Goal: Task Accomplishment & Management: Manage account settings

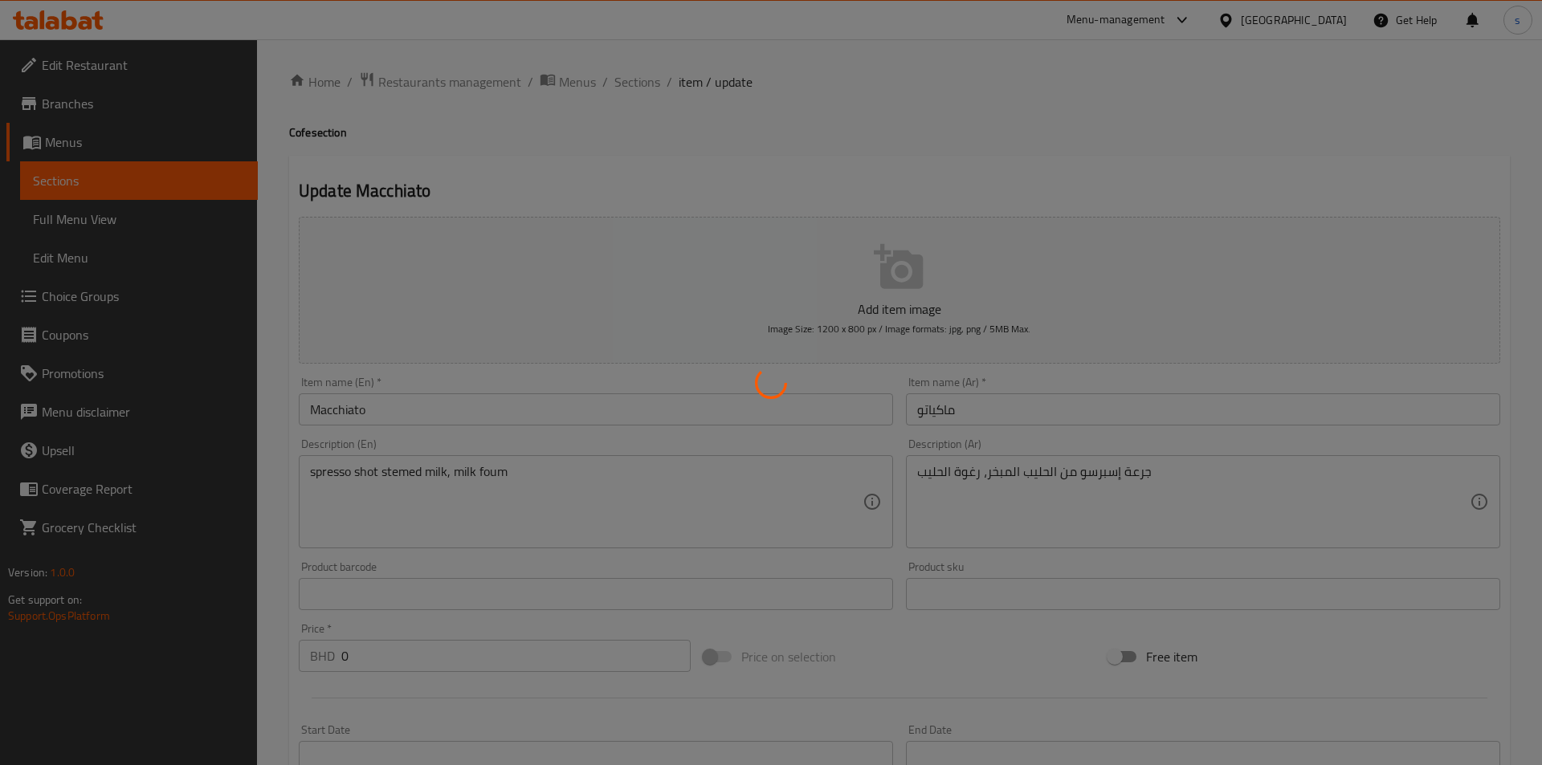
type input "إضافات للحجم صغير"
type input "0"
type input "1"
type input "إختيارك للسكر"
type input "1"
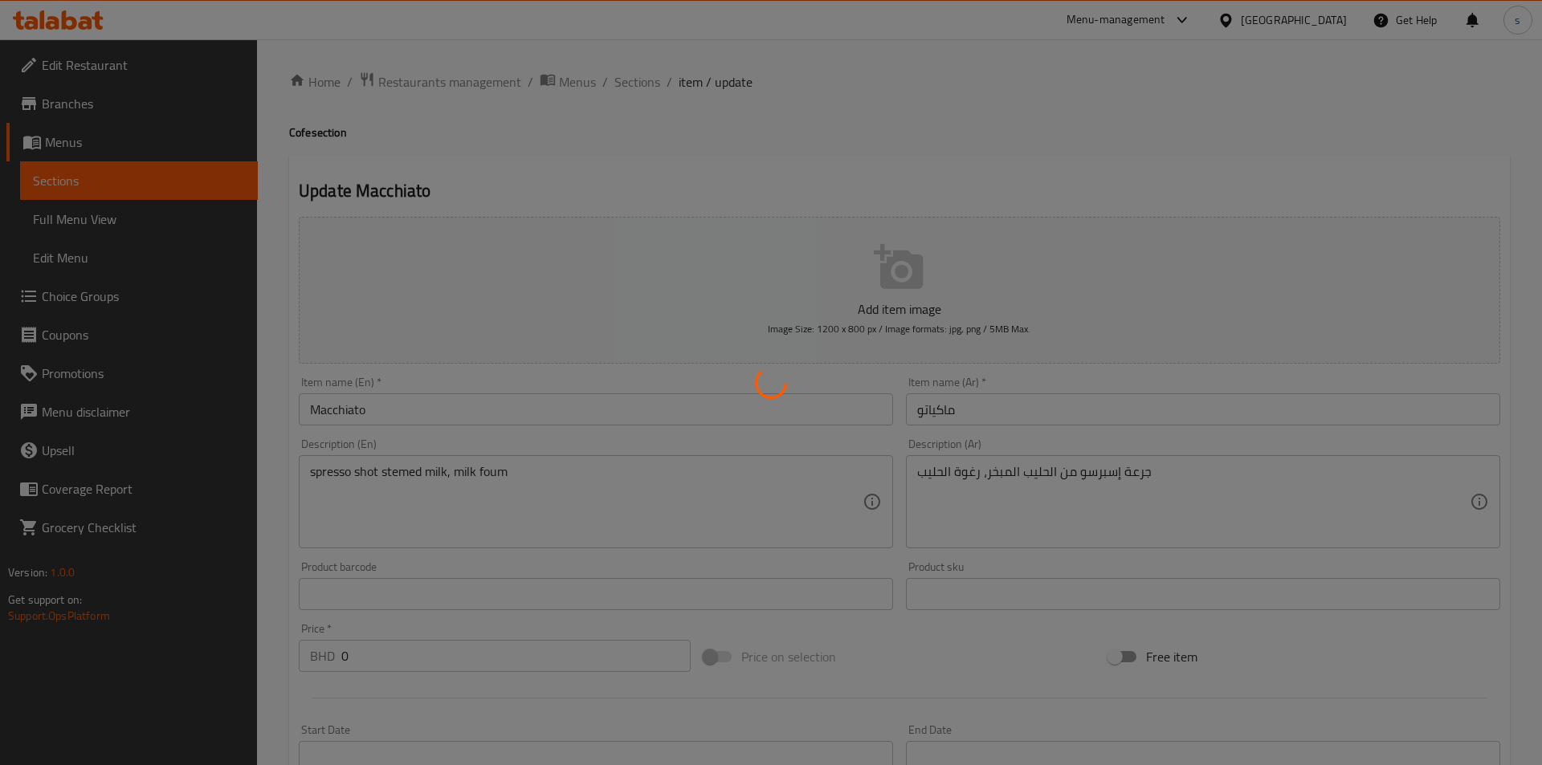
type input "1"
type input "إضافات للحجم وسط"
type input "0"
type input "1"
type input "إختيارك للسكر"
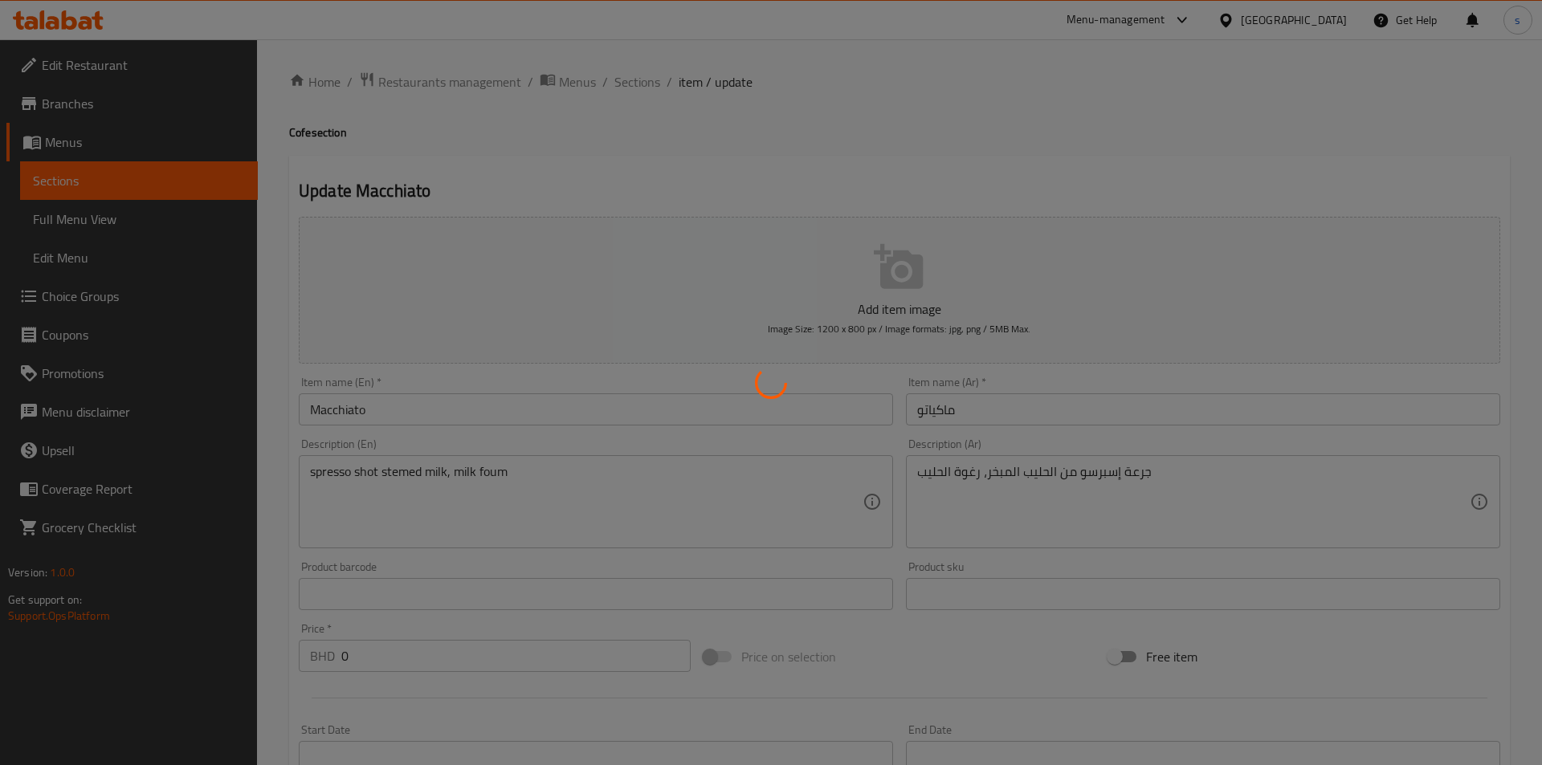
type input "1"
type input "إضافات للحجم كبير"
type input "0"
type input "1"
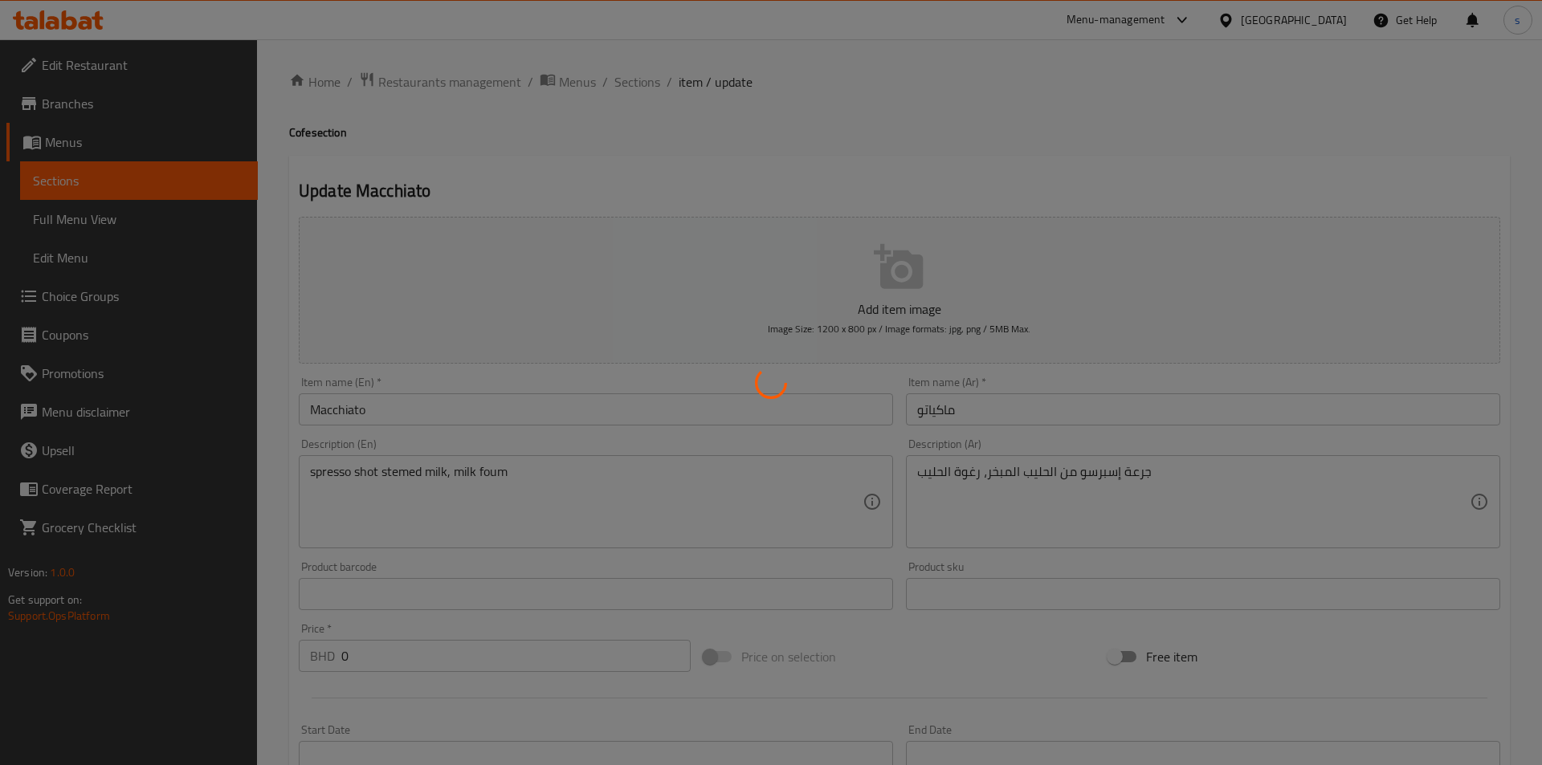
type input "إختيارك للسكر"
type input "1"
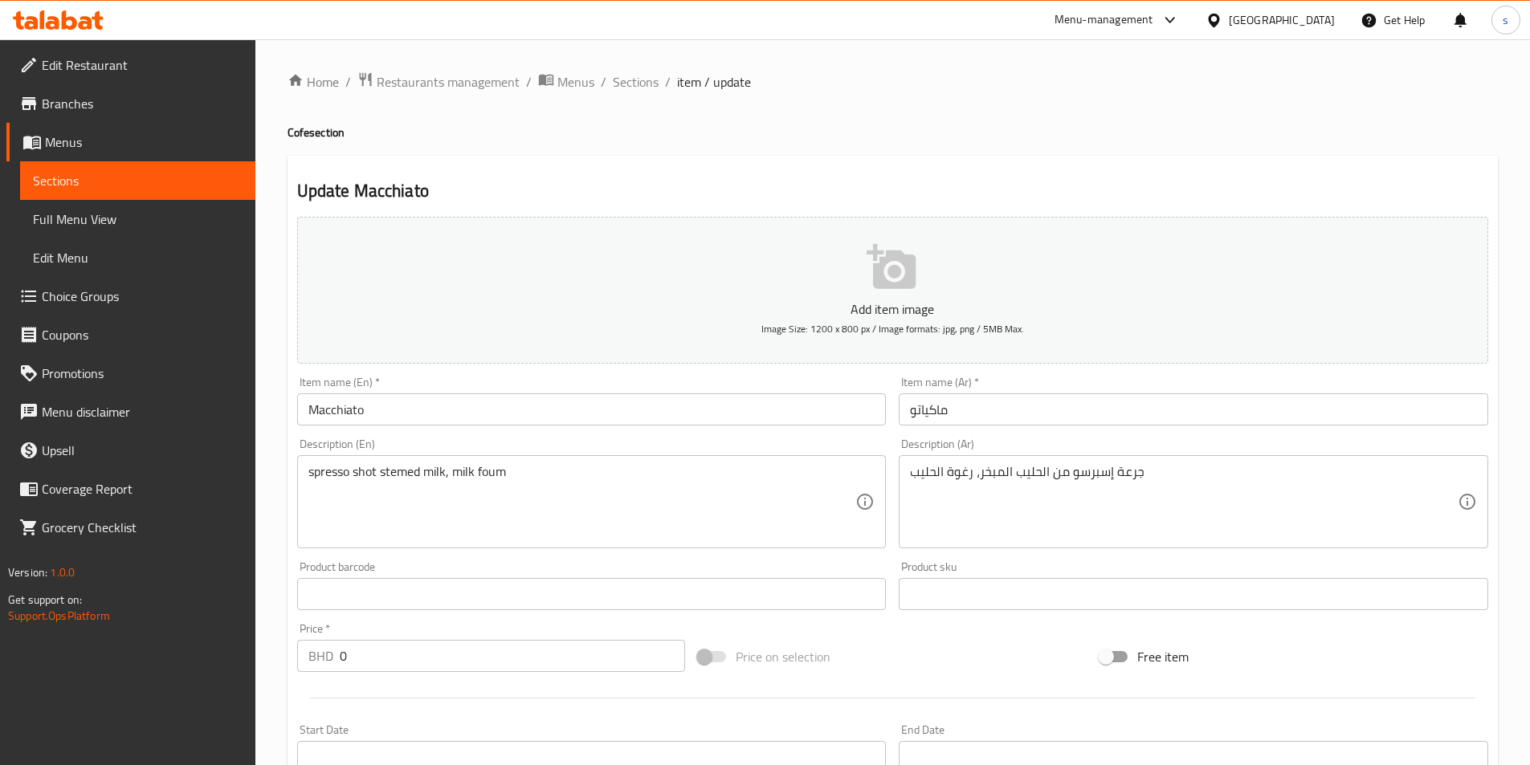
click at [128, 66] on span "Edit Restaurant" at bounding box center [142, 64] width 201 height 19
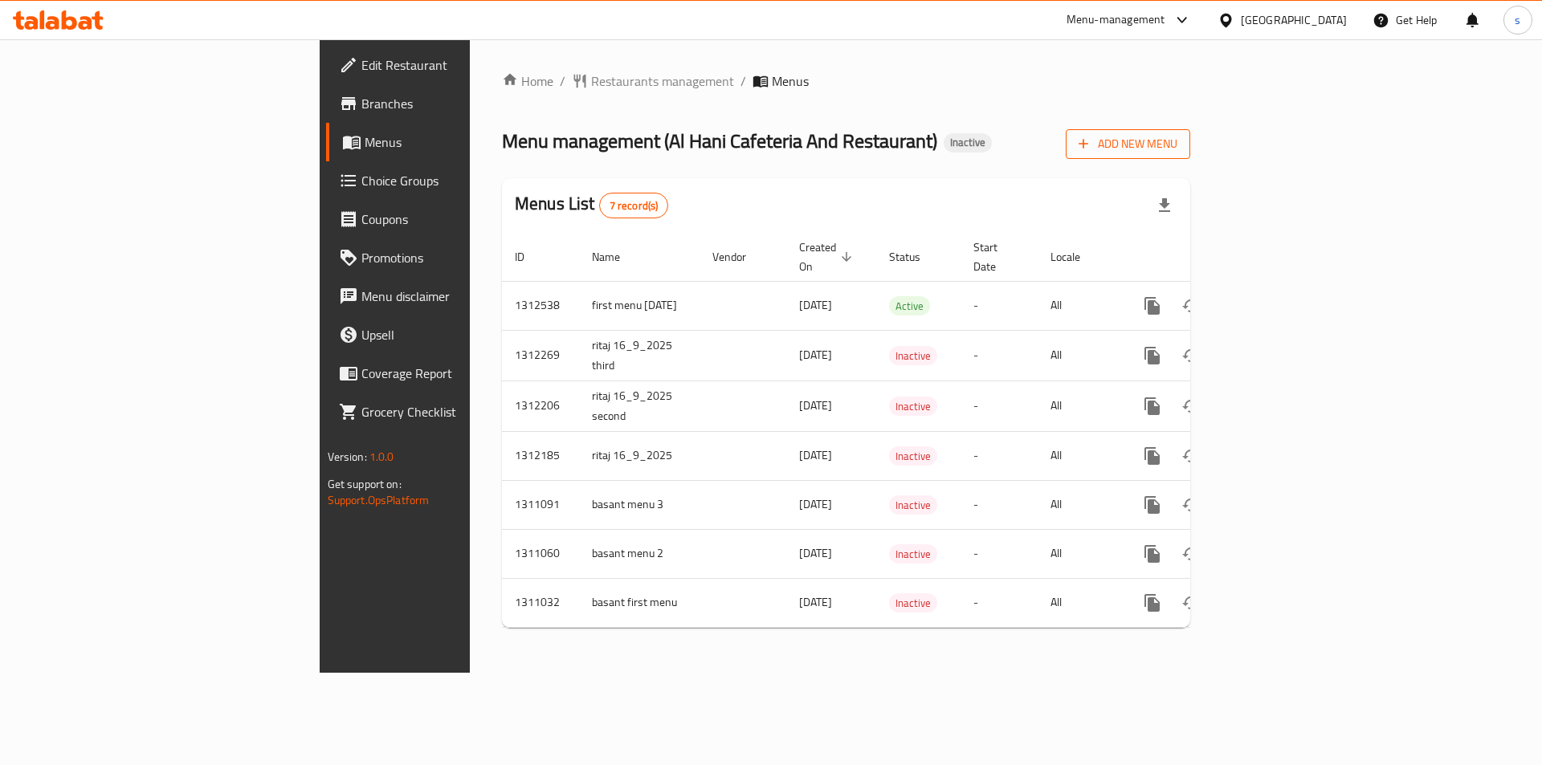
click at [1177, 151] on span "Add New Menu" at bounding box center [1128, 144] width 99 height 20
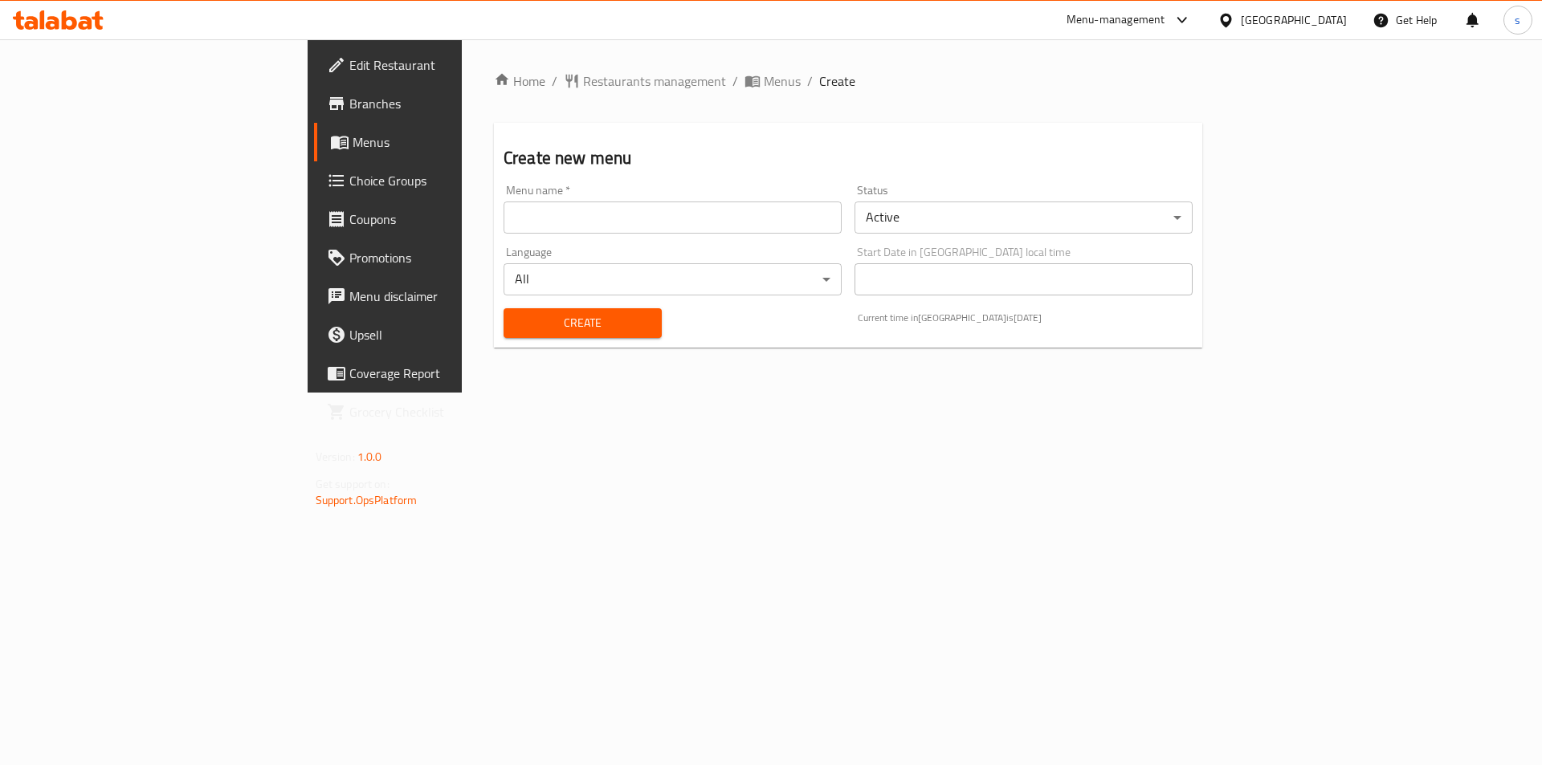
click at [583, 210] on input "text" at bounding box center [673, 218] width 338 height 32
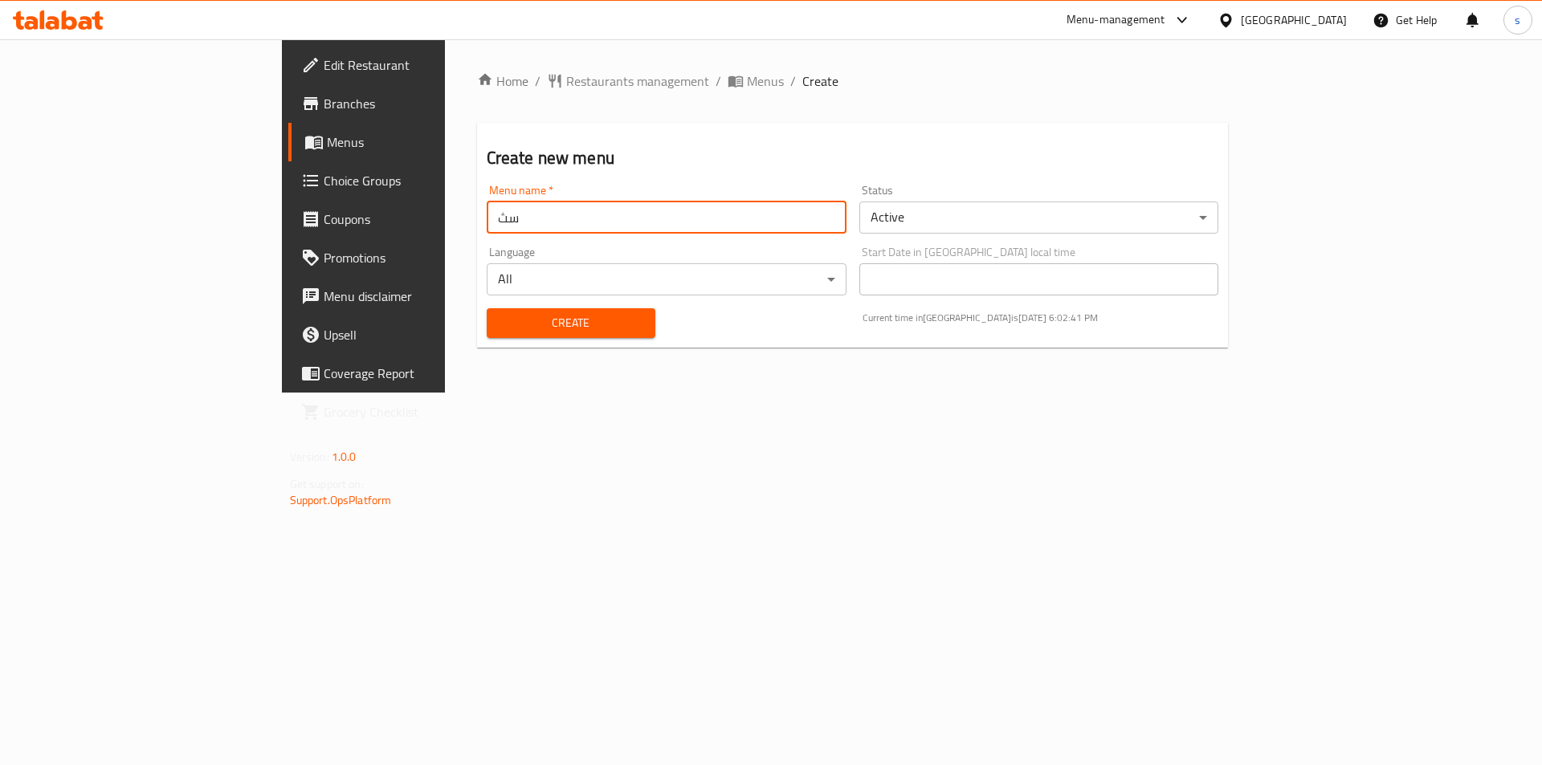
type input "س"
type input "second menu"
click at [500, 318] on span "Create" at bounding box center [571, 323] width 143 height 20
click at [487, 221] on input "text" at bounding box center [667, 218] width 360 height 32
type input "second menu [DATE]"
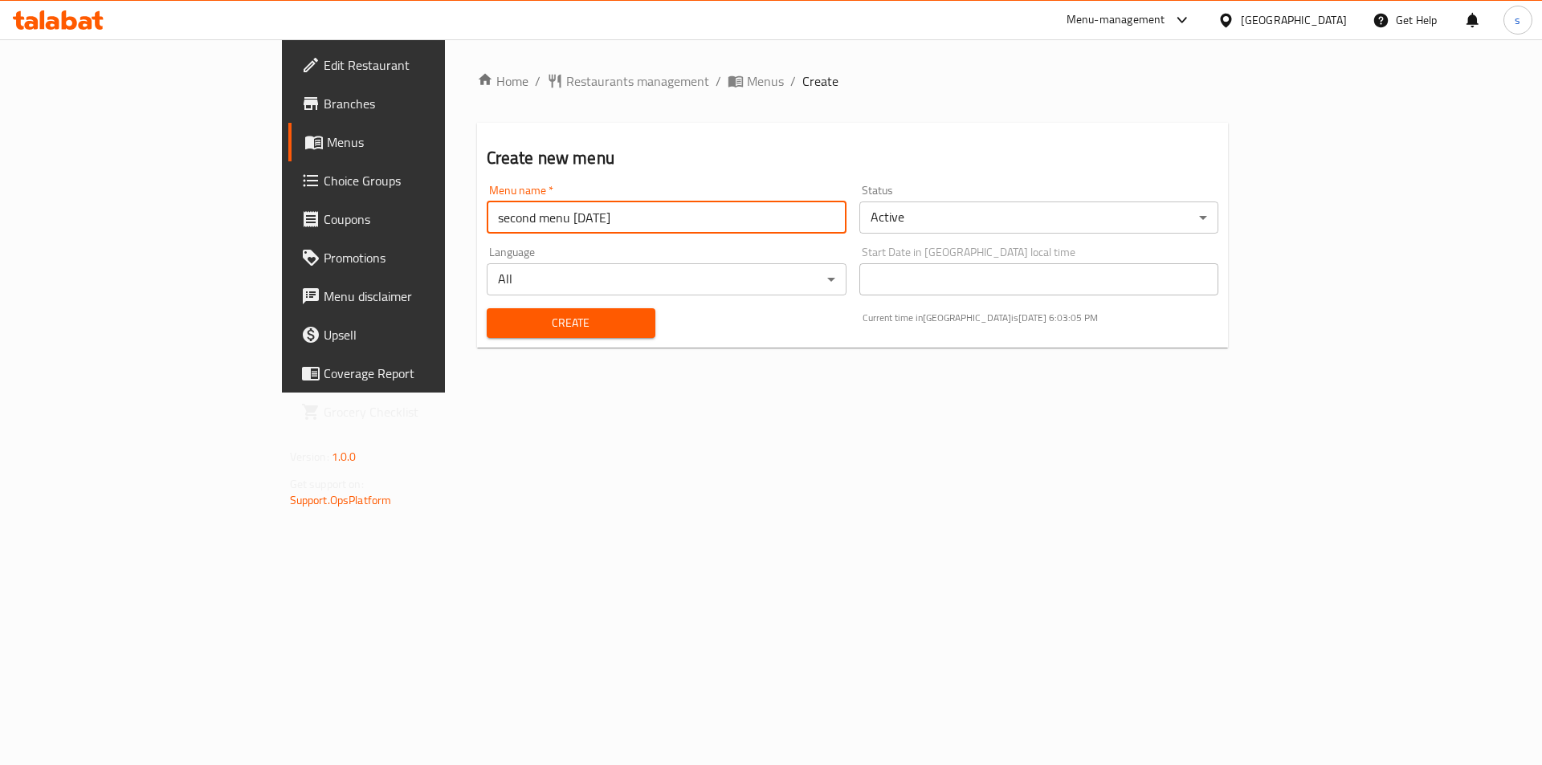
click at [500, 316] on span "Create" at bounding box center [571, 323] width 143 height 20
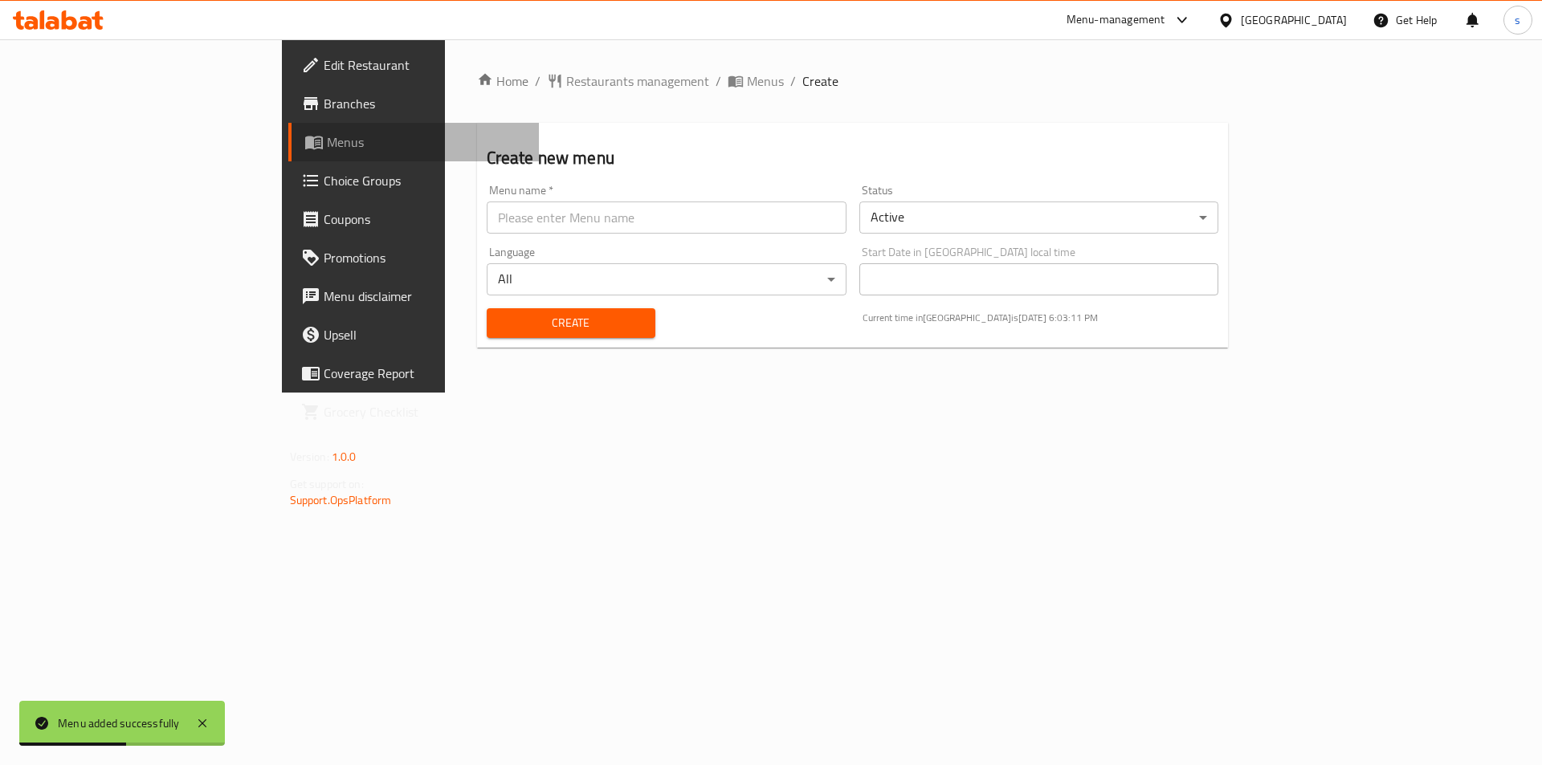
click at [327, 144] on span "Menus" at bounding box center [427, 142] width 200 height 19
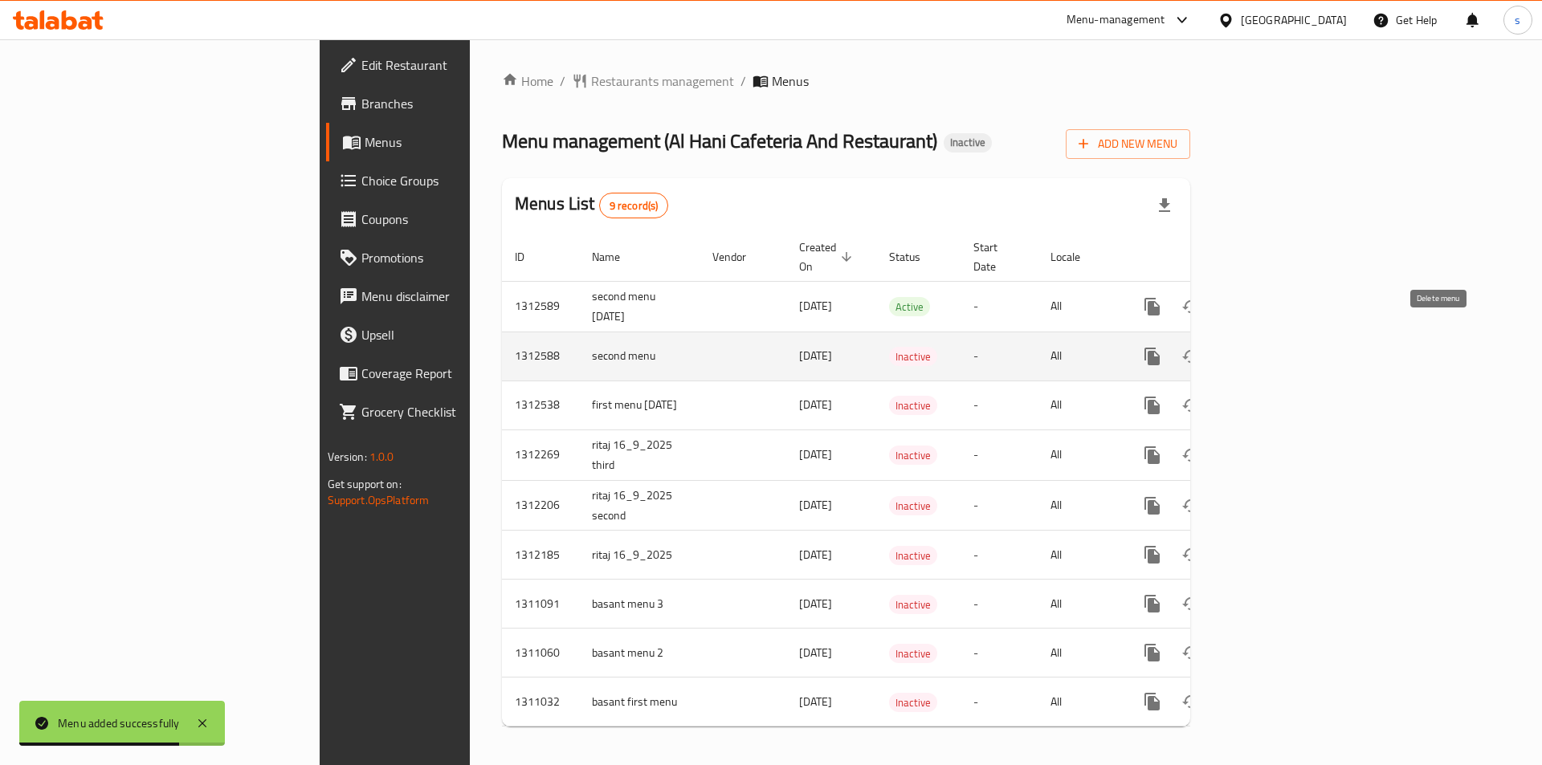
click at [1235, 349] on icon "enhanced table" at bounding box center [1229, 356] width 11 height 14
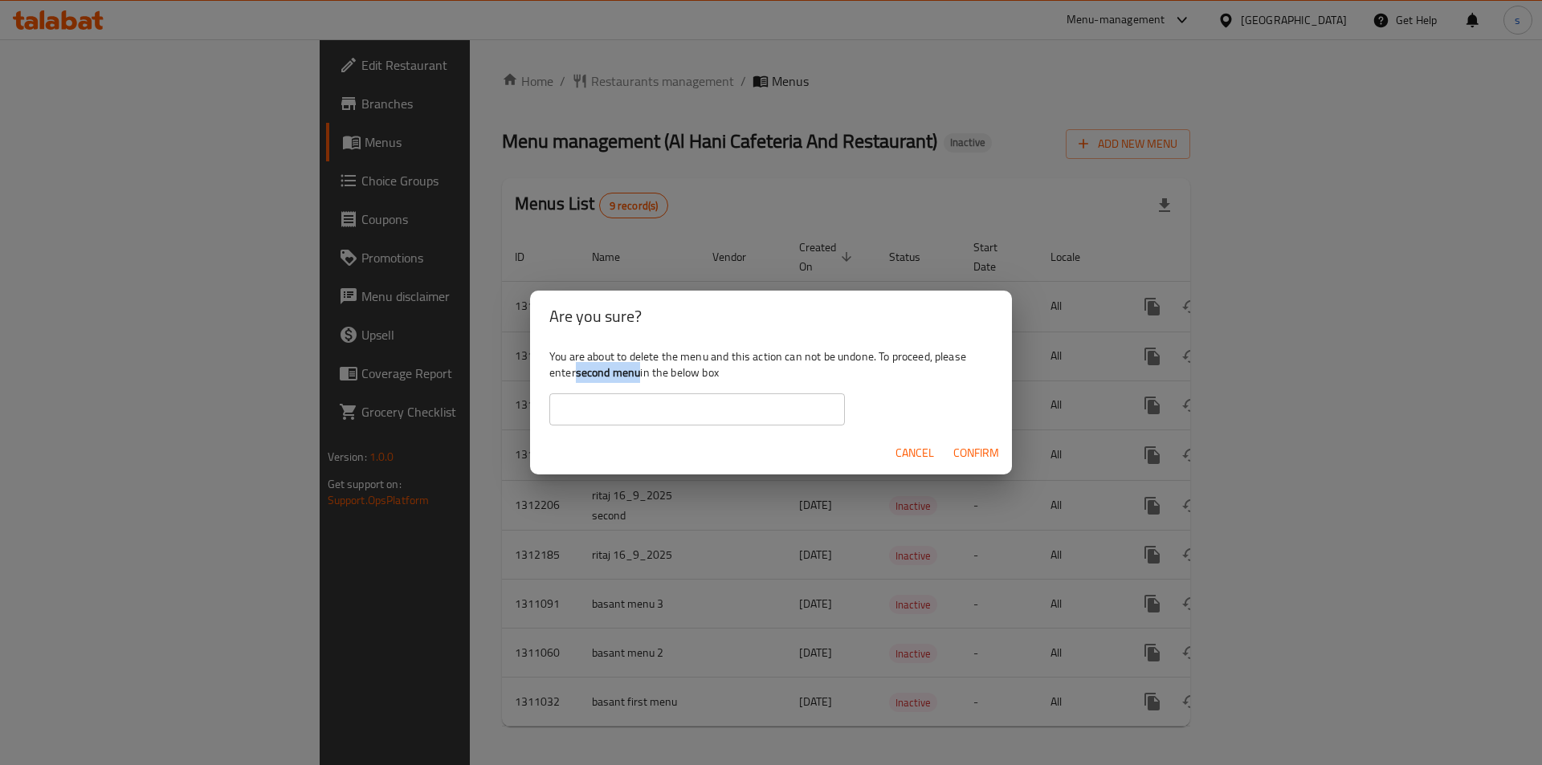
drag, startPoint x: 576, startPoint y: 370, endPoint x: 642, endPoint y: 378, distance: 66.3
click at [642, 378] on div "You are about to delete the menu and this action can not be undone. To proceed,…" at bounding box center [771, 387] width 482 height 90
click at [957, 449] on span "Confirm" at bounding box center [976, 453] width 46 height 20
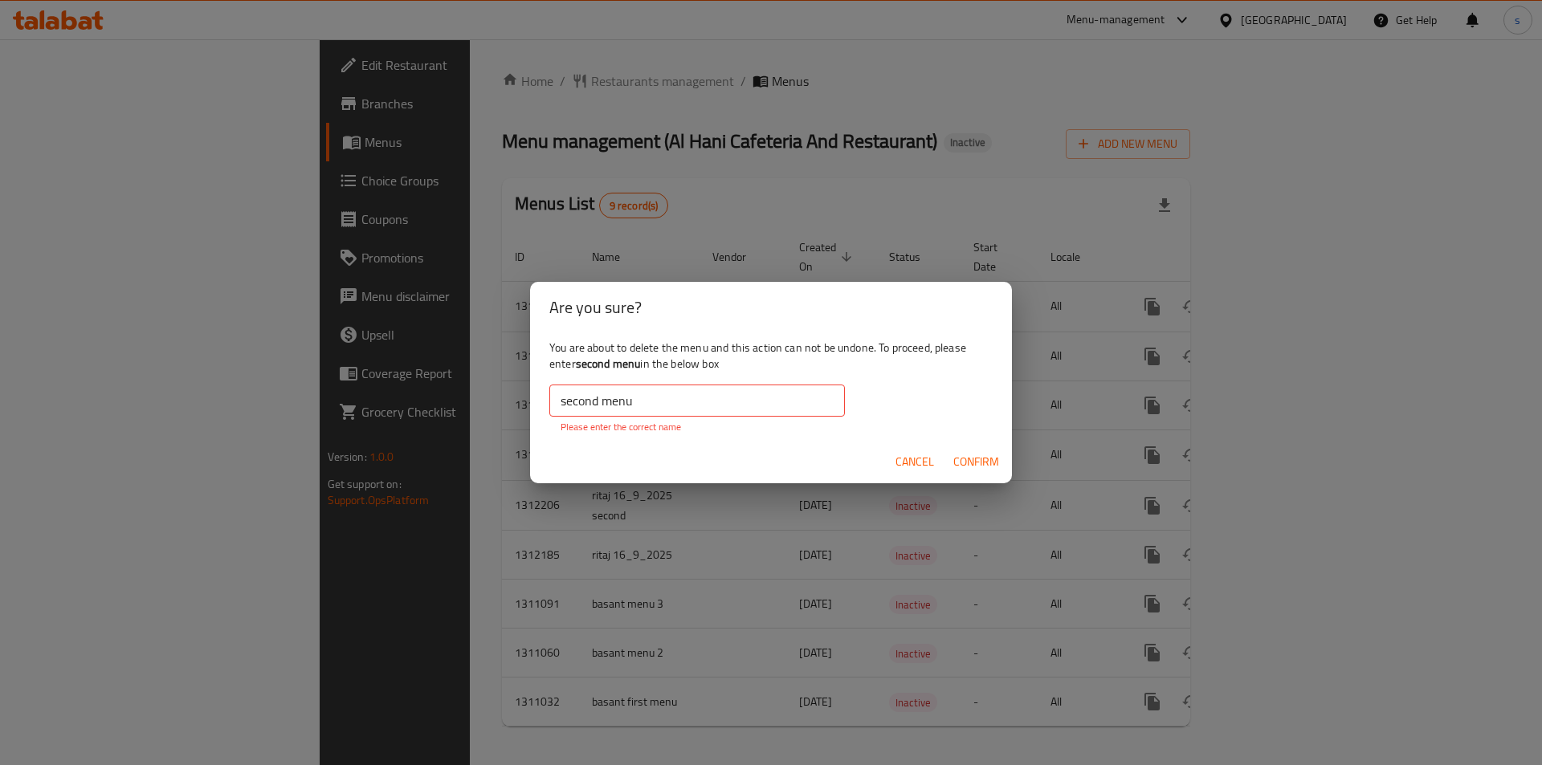
click at [656, 399] on input "second menu" at bounding box center [697, 401] width 296 height 32
click at [657, 397] on input "second menu" at bounding box center [697, 401] width 296 height 32
click at [561, 401] on input "second menu" at bounding box center [697, 401] width 296 height 32
click at [564, 403] on input "second menu" at bounding box center [697, 401] width 296 height 32
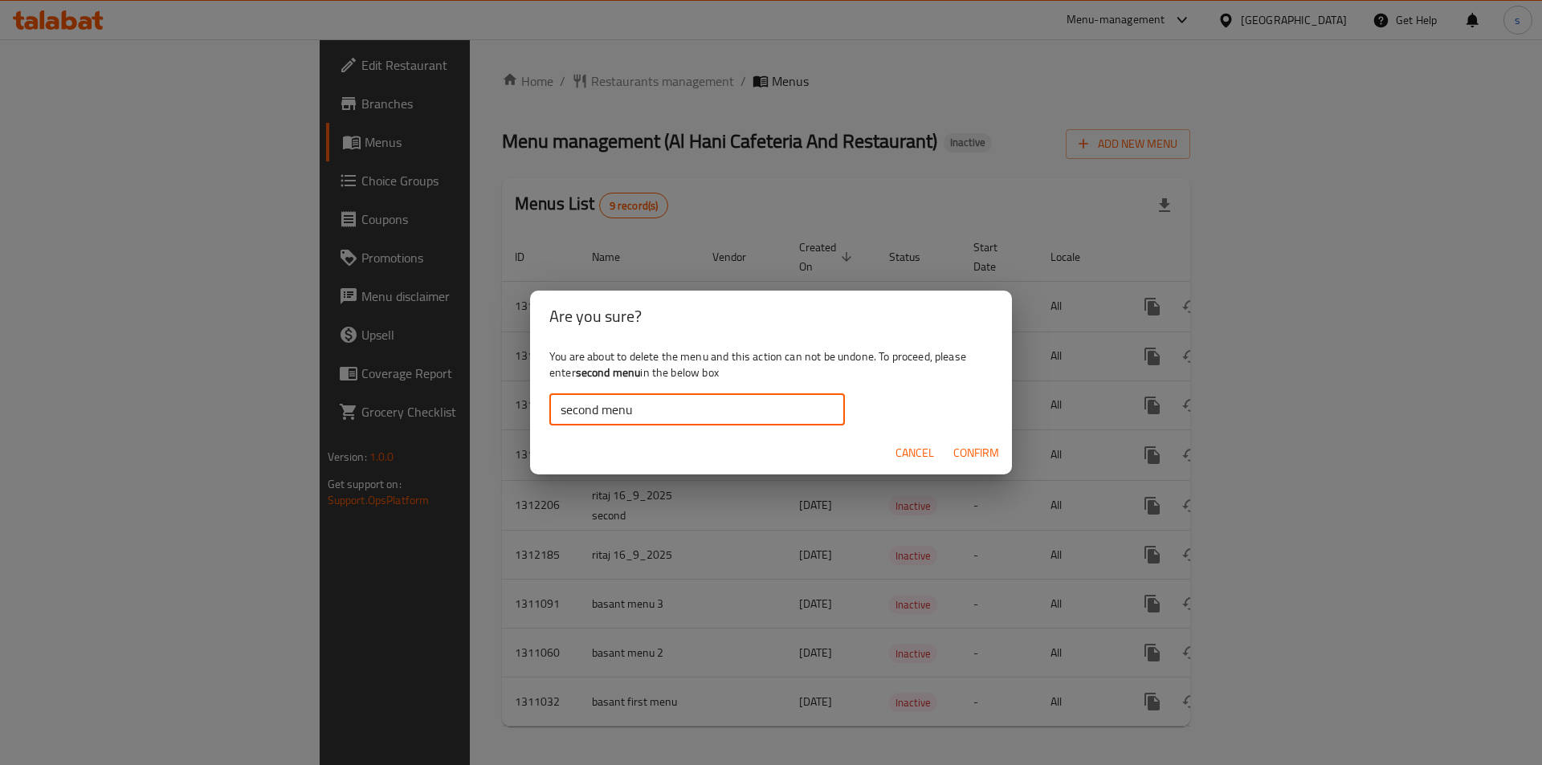
type input "second menu"
click at [984, 450] on span "Confirm" at bounding box center [976, 453] width 46 height 20
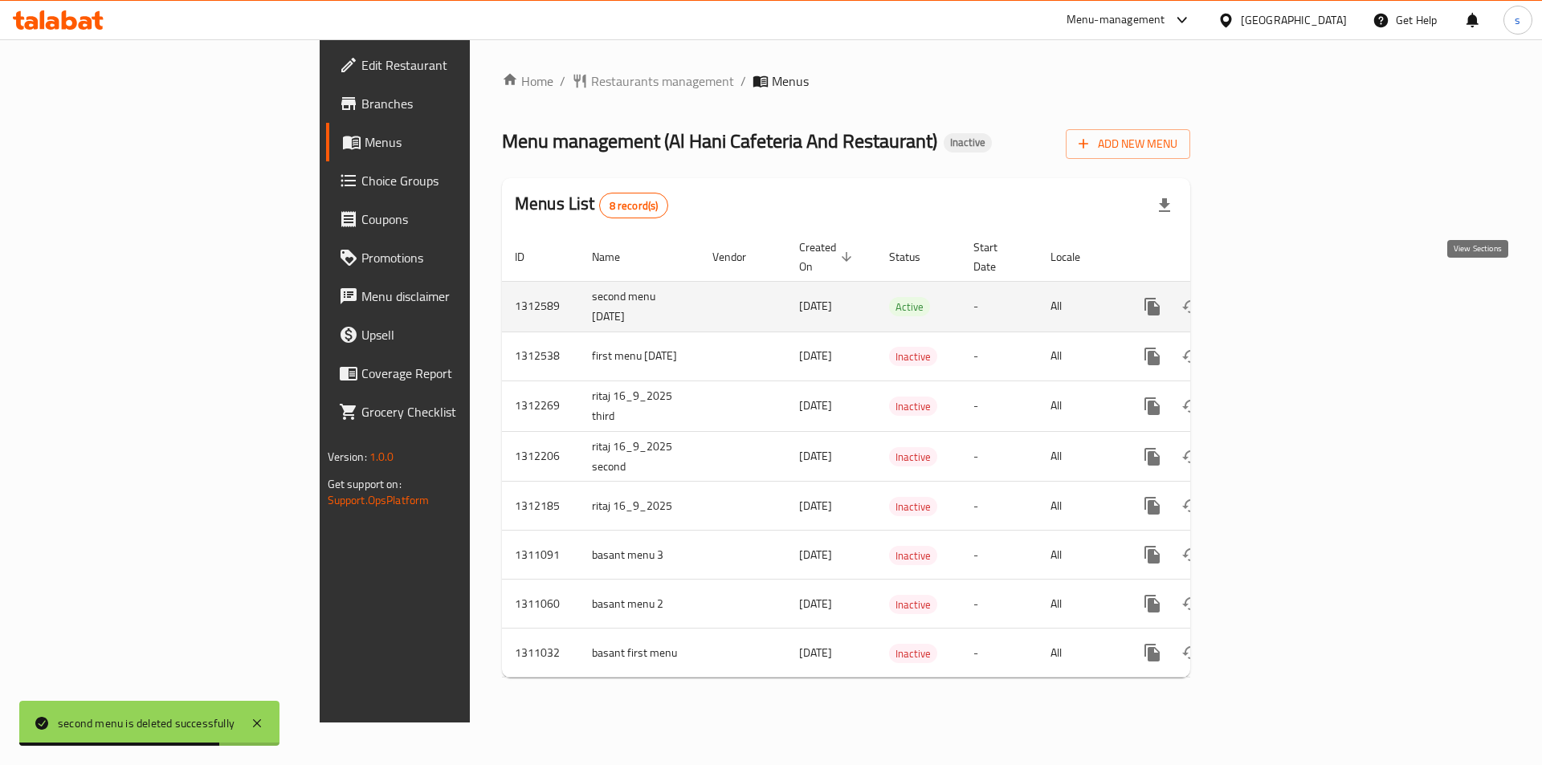
click at [1287, 299] on link "enhanced table" at bounding box center [1268, 306] width 39 height 39
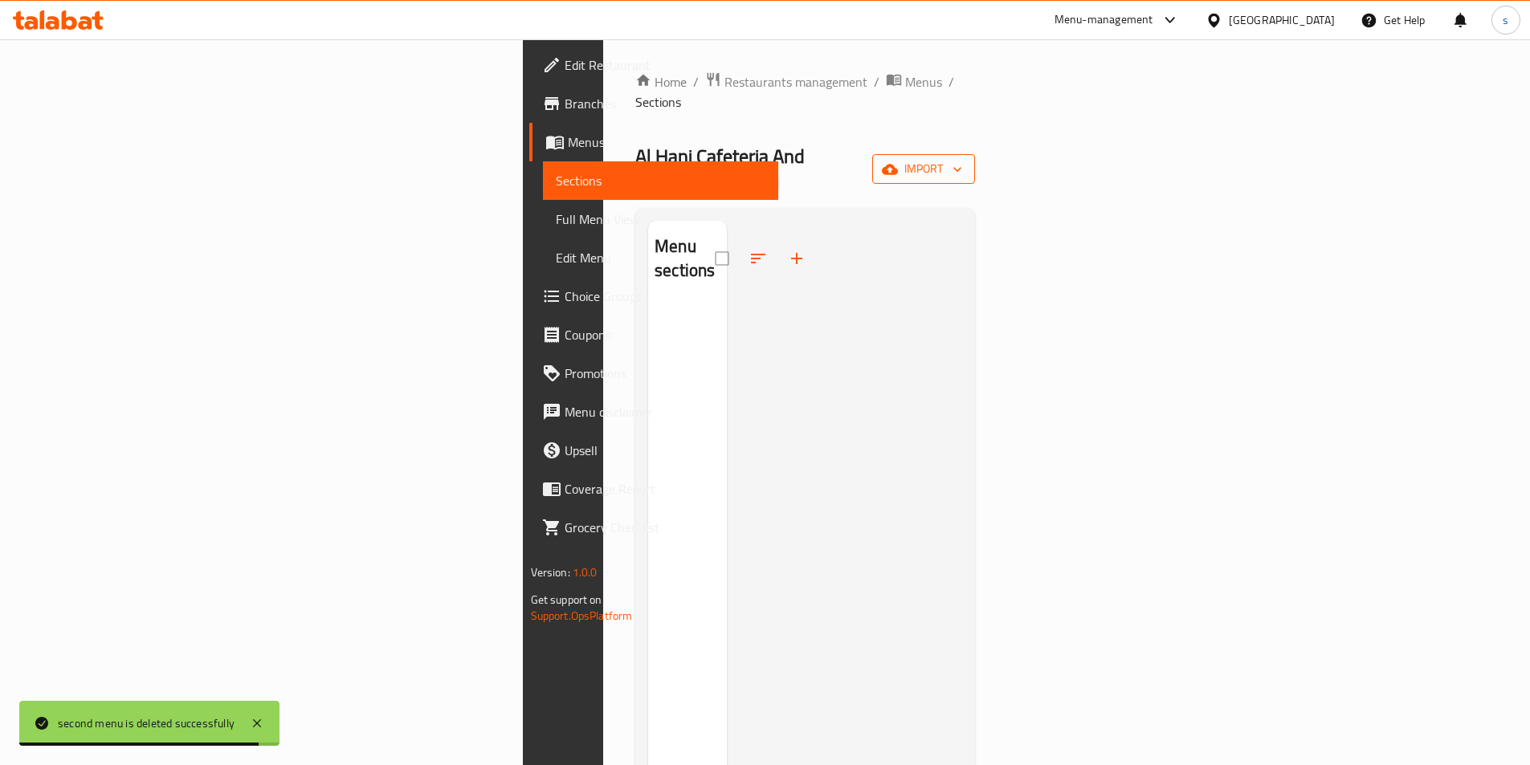
click at [962, 159] on span "import" at bounding box center [923, 169] width 77 height 20
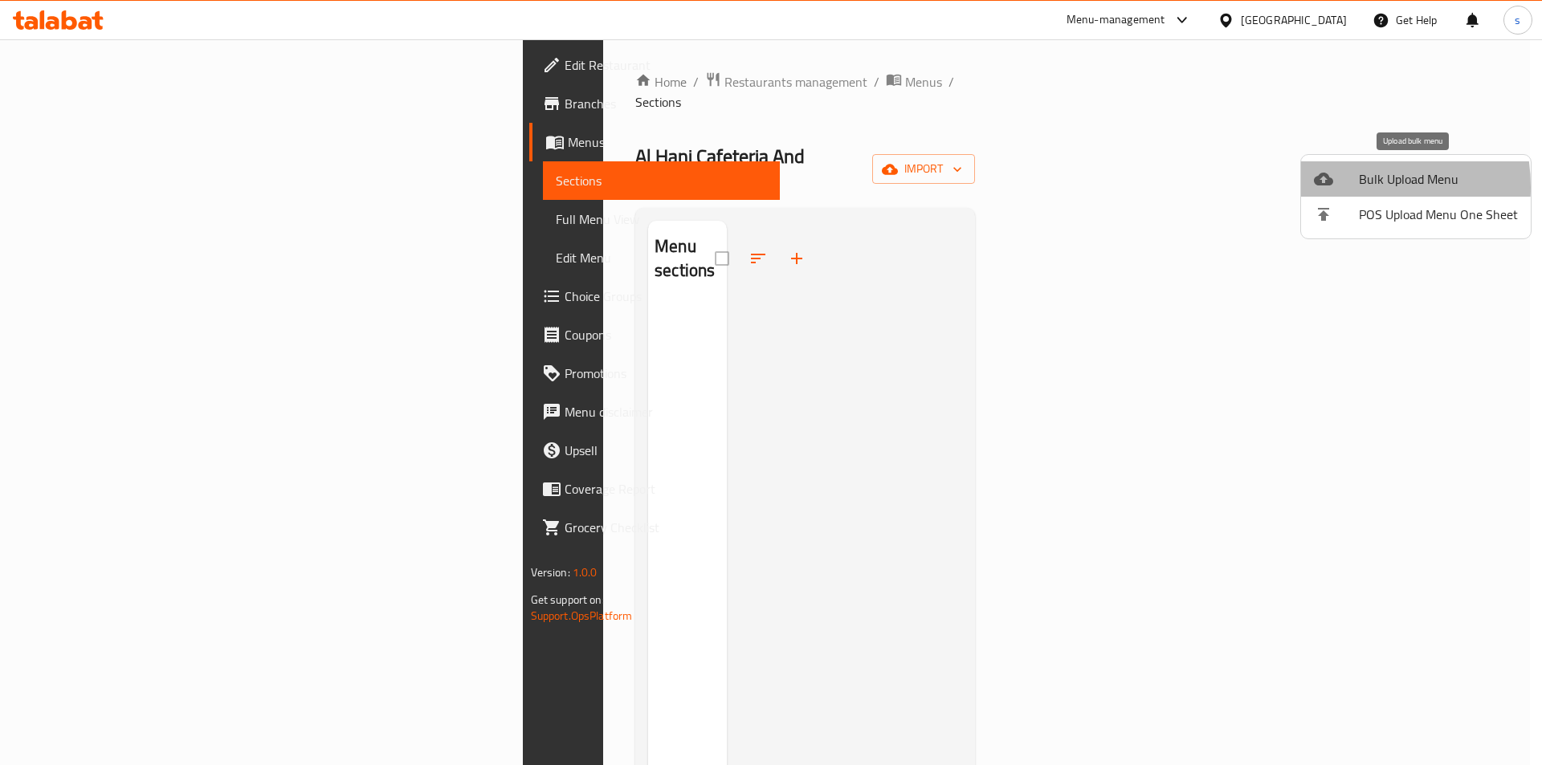
click at [1340, 187] on div at bounding box center [1336, 178] width 45 height 19
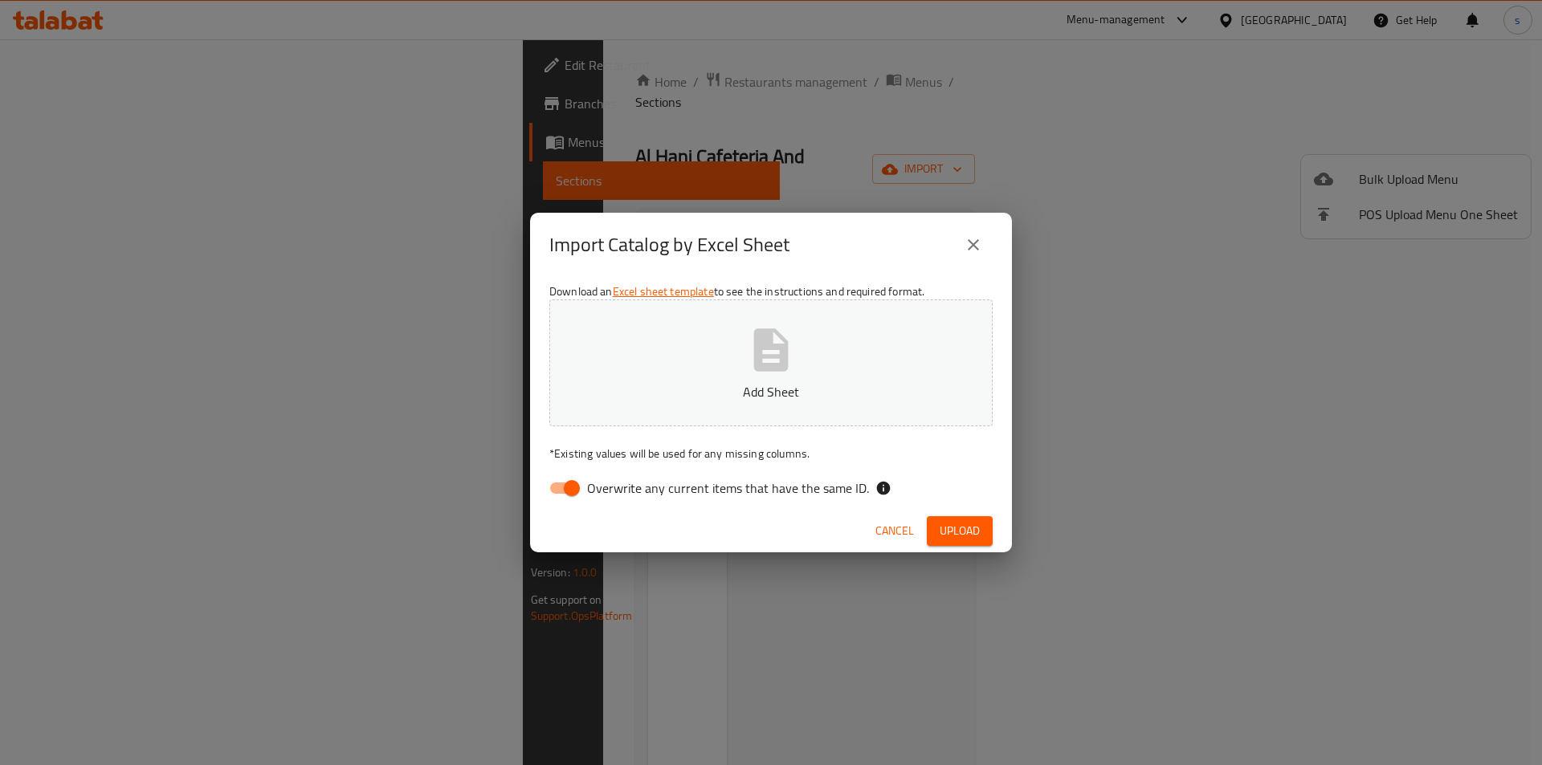
click at [577, 487] on input "Overwrite any current items that have the same ID." at bounding box center [572, 488] width 92 height 31
checkbox input "false"
drag, startPoint x: 940, startPoint y: 527, endPoint x: 940, endPoint y: 516, distance: 10.5
click at [940, 527] on span "Upload" at bounding box center [960, 531] width 40 height 20
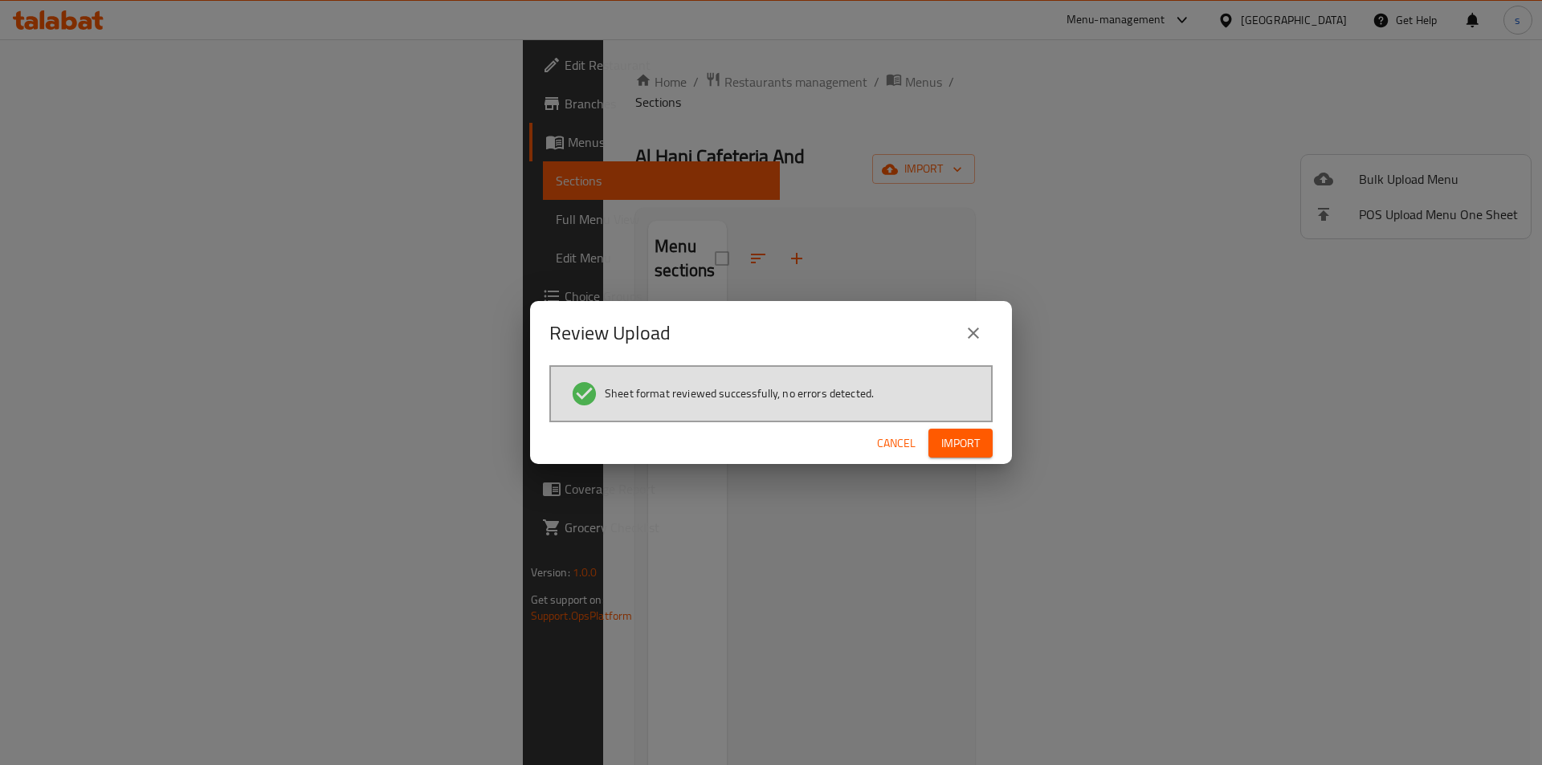
click at [958, 436] on span "Import" at bounding box center [960, 444] width 39 height 20
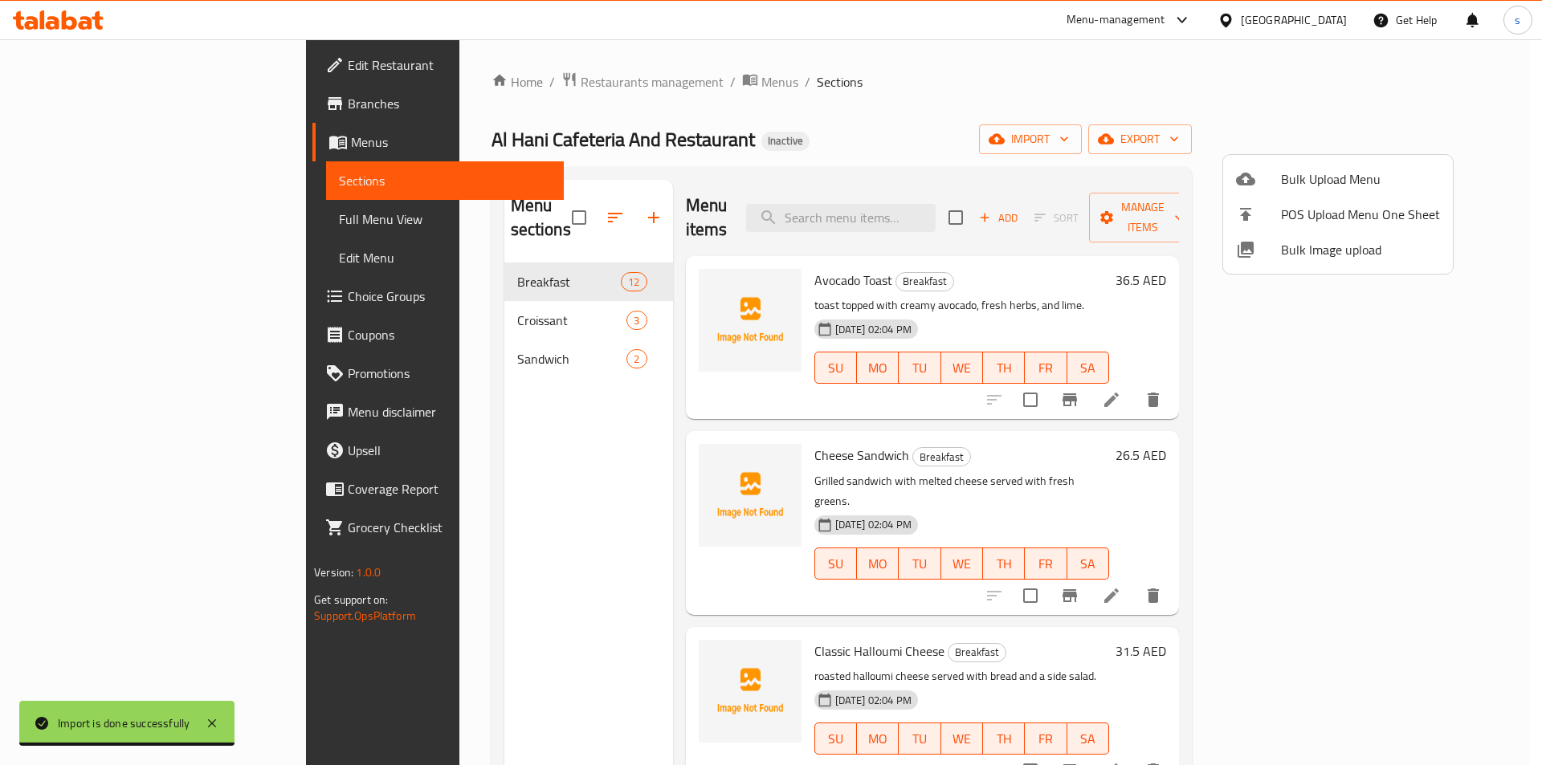
click at [98, 219] on div at bounding box center [771, 382] width 1542 height 765
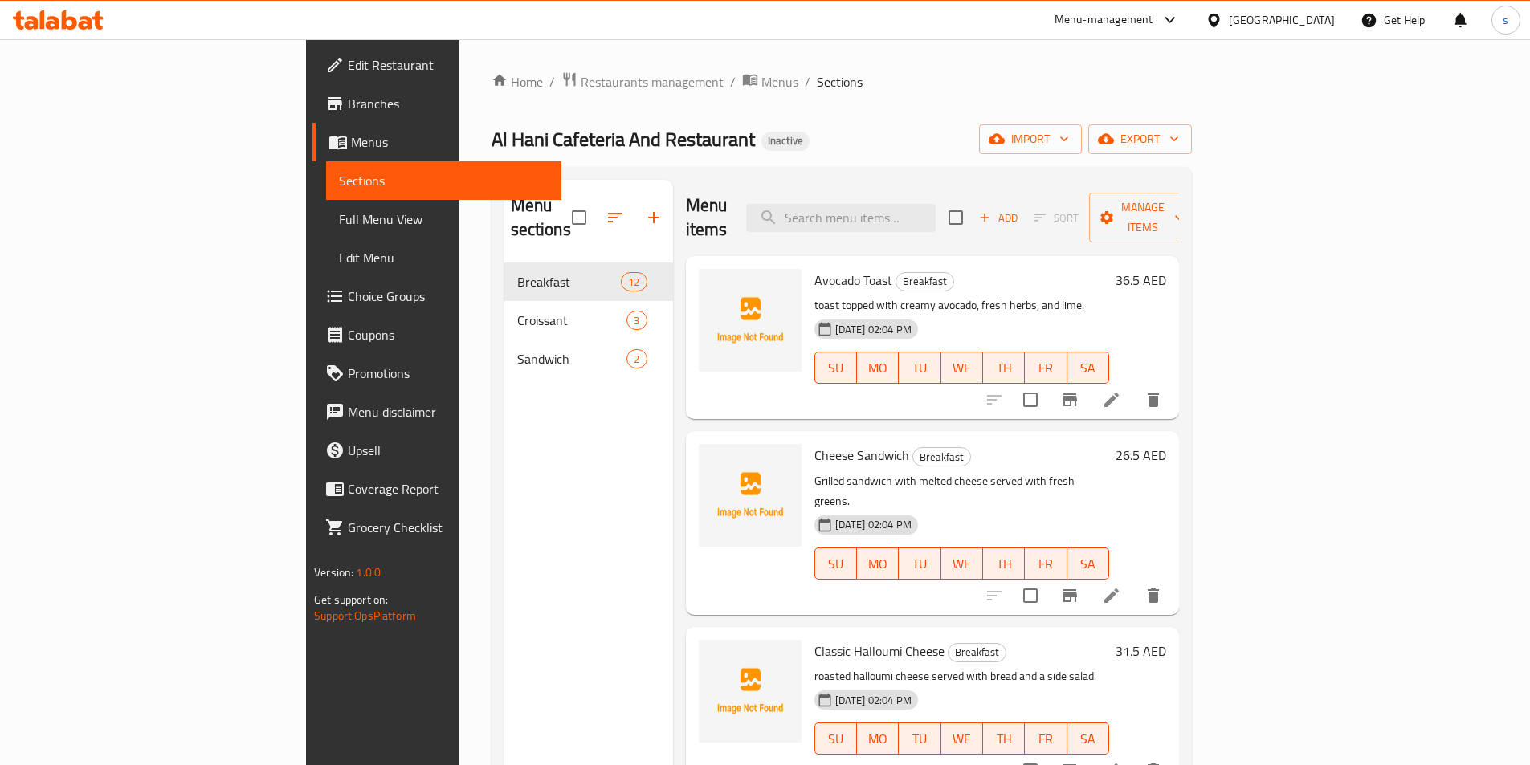
click at [339, 213] on span "Full Menu View" at bounding box center [444, 219] width 210 height 19
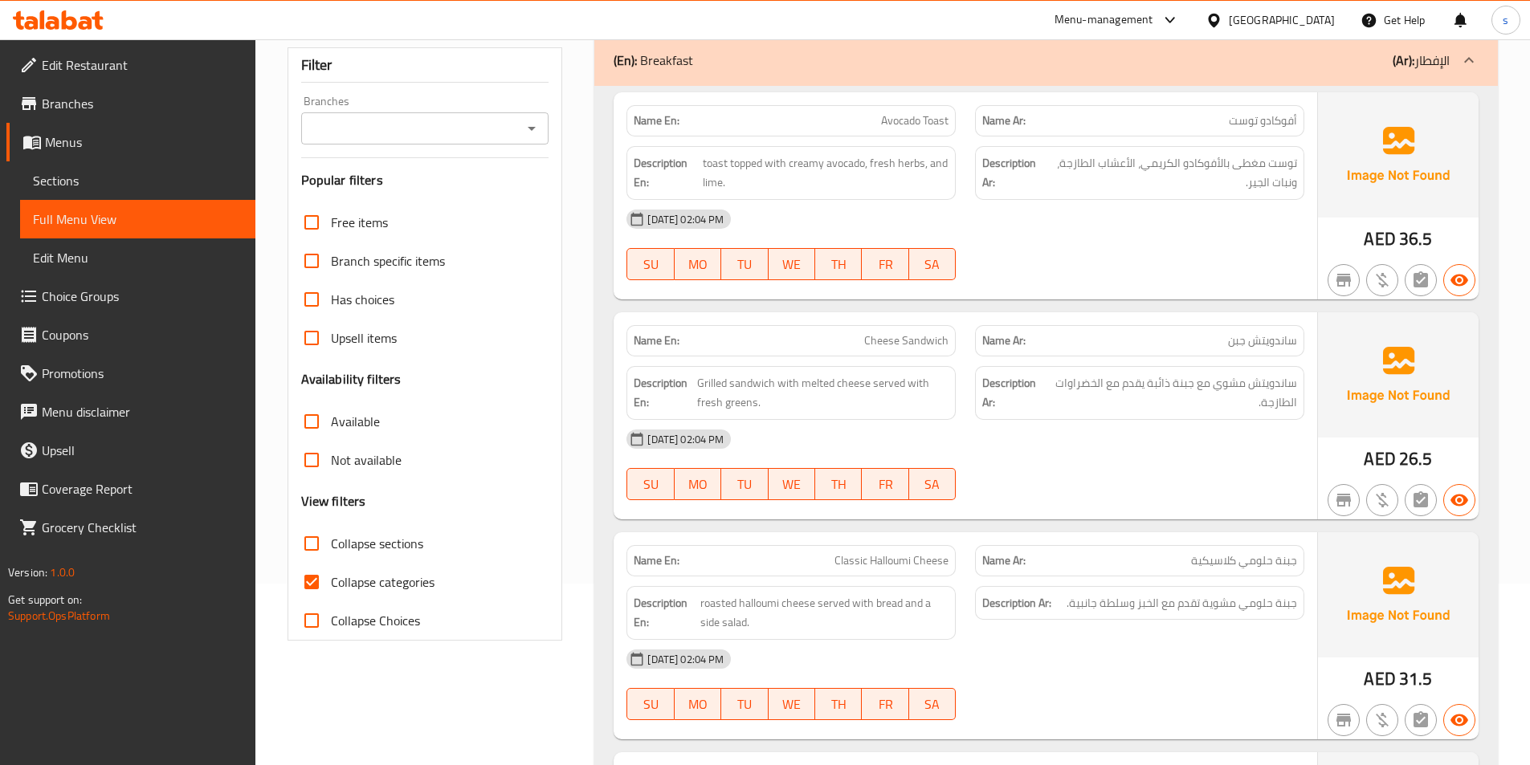
scroll to position [321, 0]
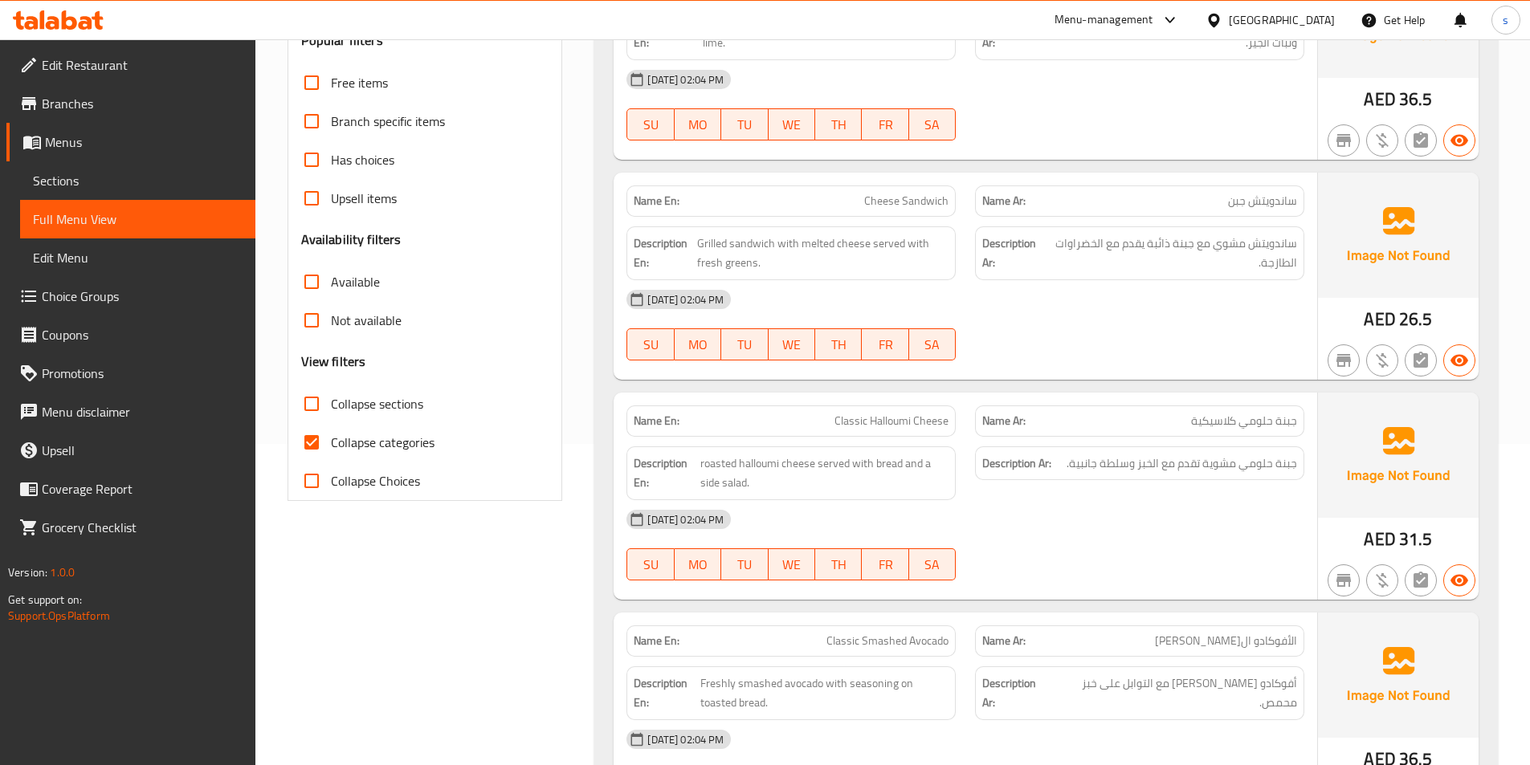
click at [312, 440] on input "Collapse categories" at bounding box center [311, 442] width 39 height 39
checkbox input "false"
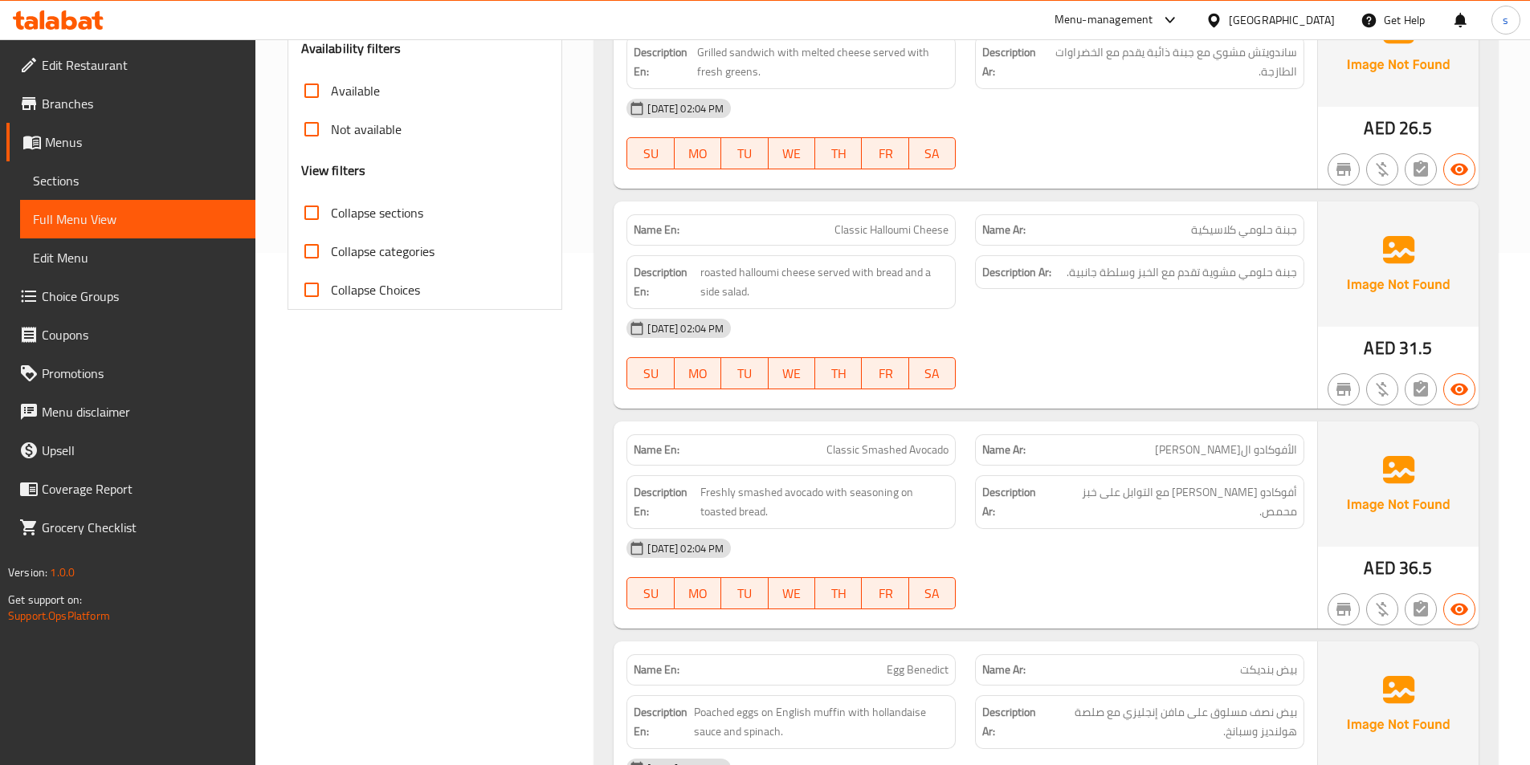
scroll to position [0, 0]
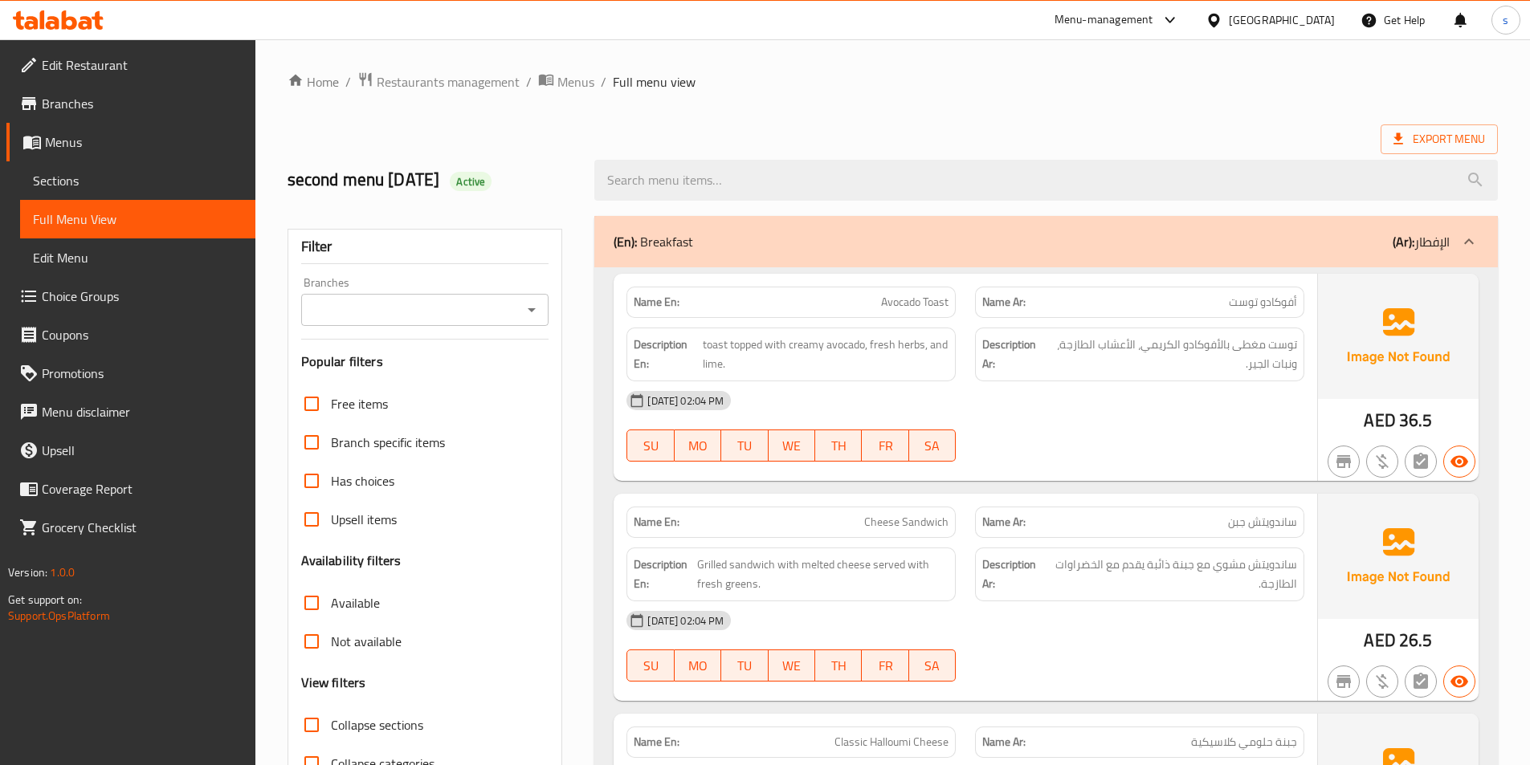
click at [98, 221] on span "Full Menu View" at bounding box center [138, 219] width 210 height 19
click at [124, 56] on span "Edit Restaurant" at bounding box center [142, 64] width 201 height 19
